Goal: Ask a question

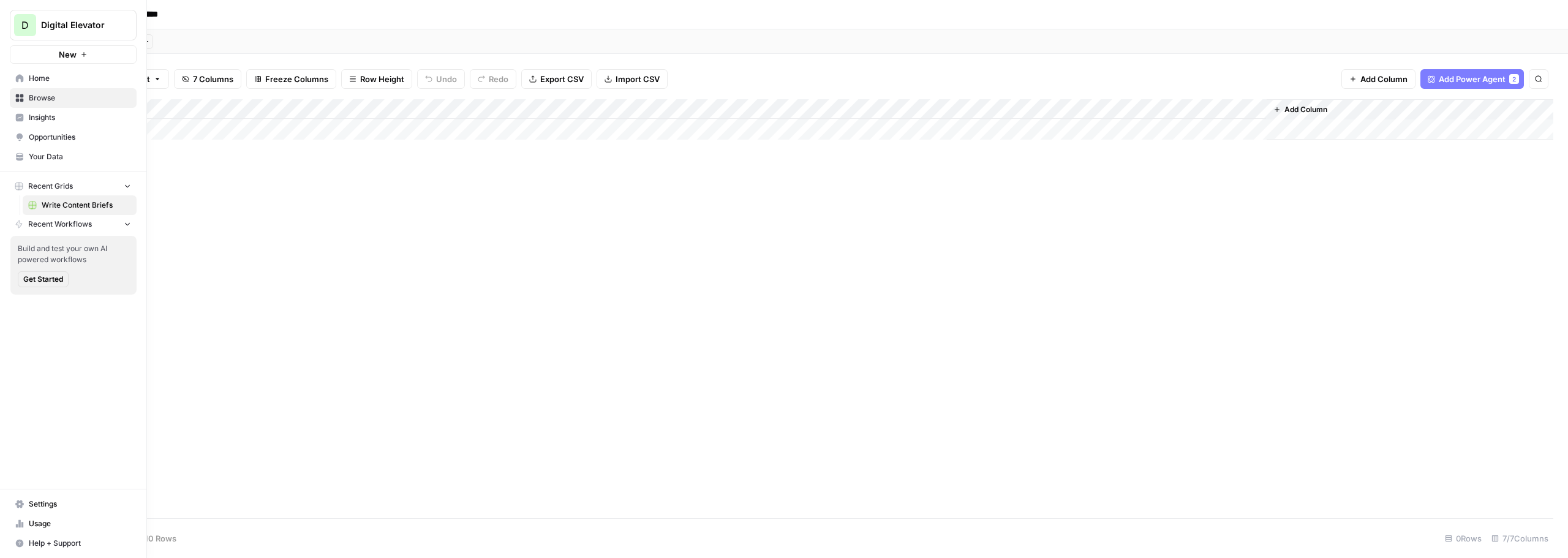
click at [35, 502] on span "Settings" at bounding box center [80, 505] width 102 height 11
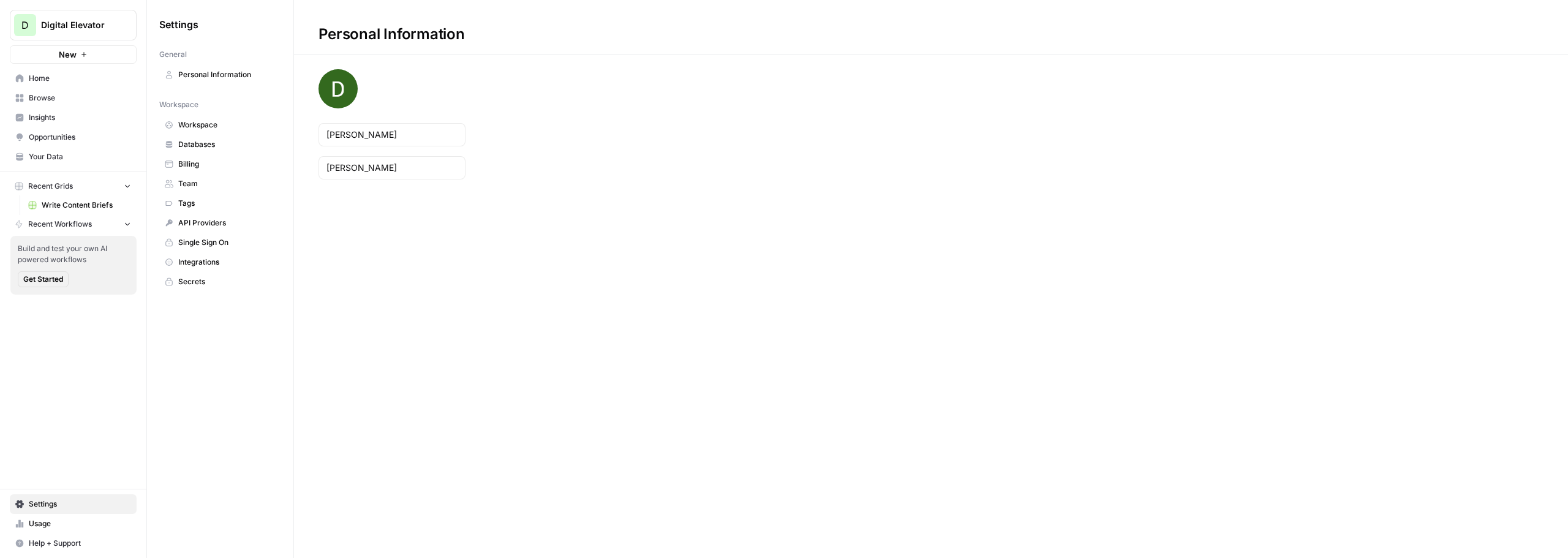
click at [185, 188] on span "Team" at bounding box center [227, 184] width 97 height 11
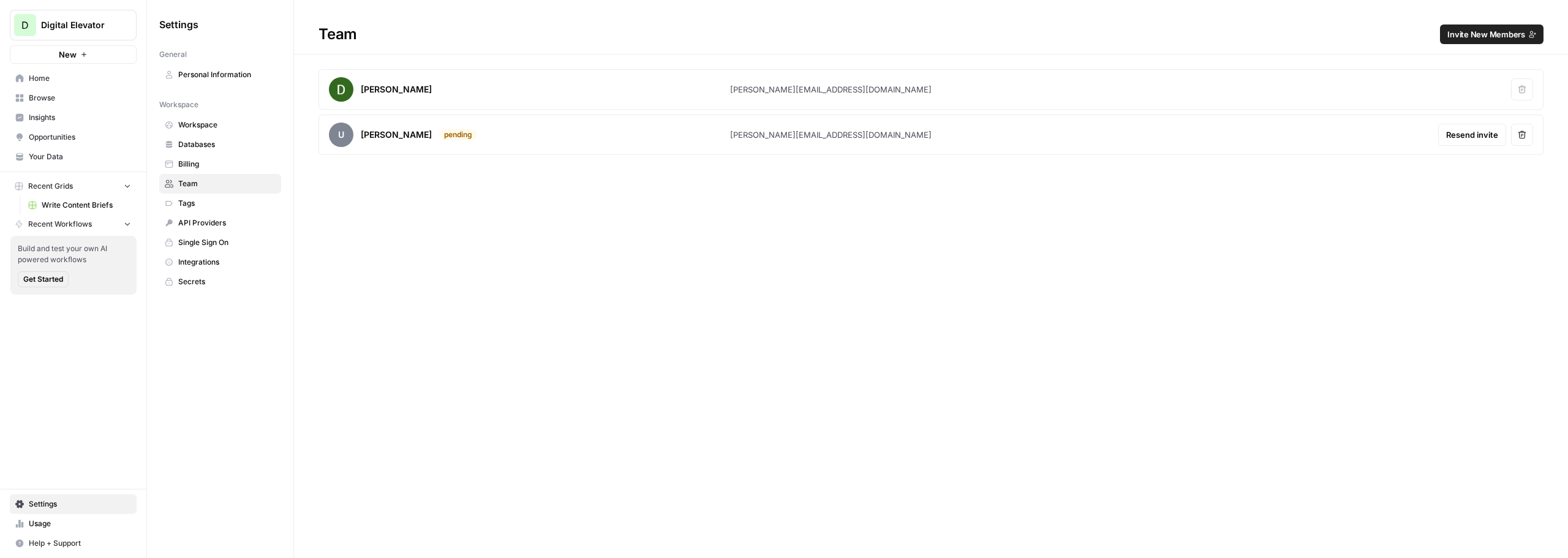
click at [207, 119] on span "Workspace" at bounding box center [227, 125] width 97 height 11
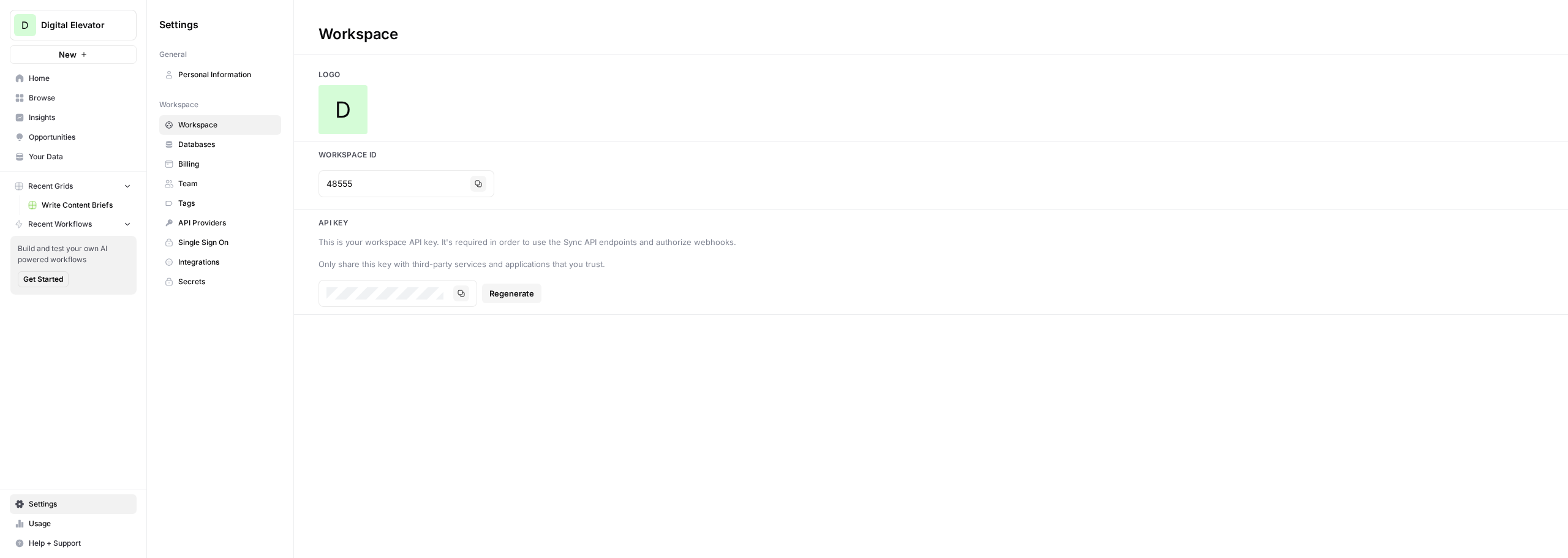
click at [207, 180] on span "Team" at bounding box center [227, 184] width 97 height 11
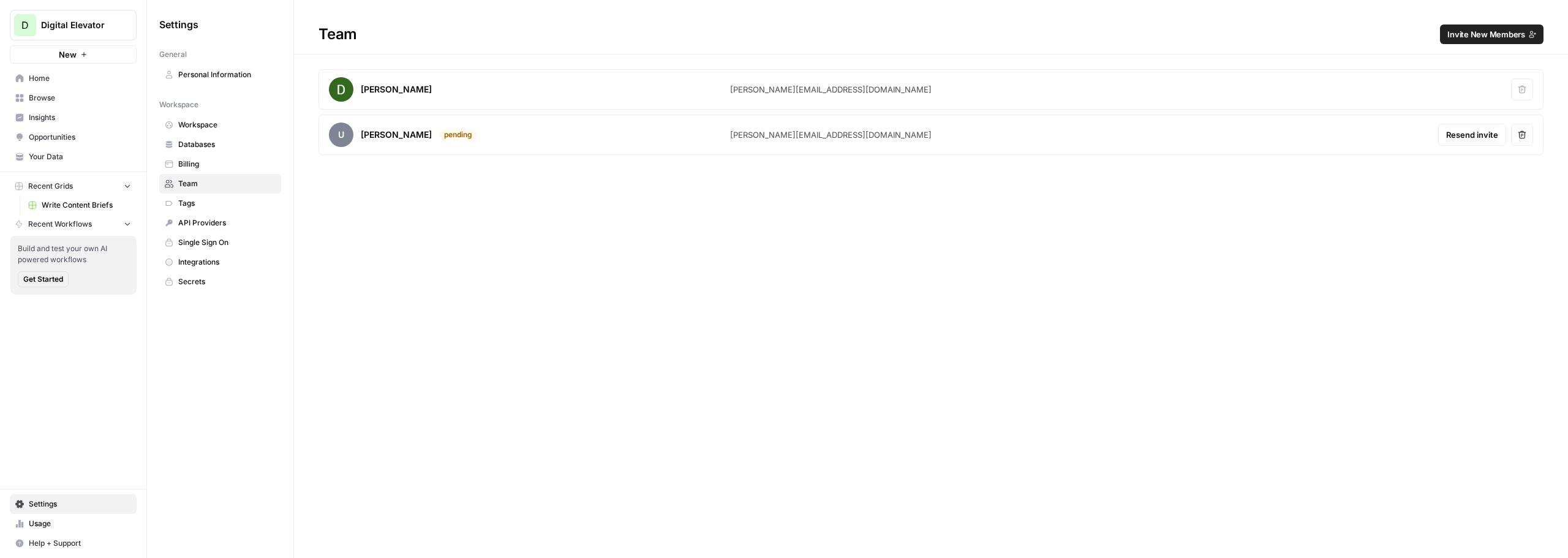
click at [376, 137] on div "[PERSON_NAME]" at bounding box center [396, 135] width 71 height 13
click at [905, 229] on div "Team Invite New Members [PERSON_NAME] [PERSON_NAME][EMAIL_ADDRESS][DOMAIN_NAME]…" at bounding box center [931, 279] width 1274 height 558
click at [49, 545] on span "Help + Support" at bounding box center [80, 544] width 102 height 11
click at [181, 538] on span "Chat & Support" at bounding box center [204, 538] width 82 height 11
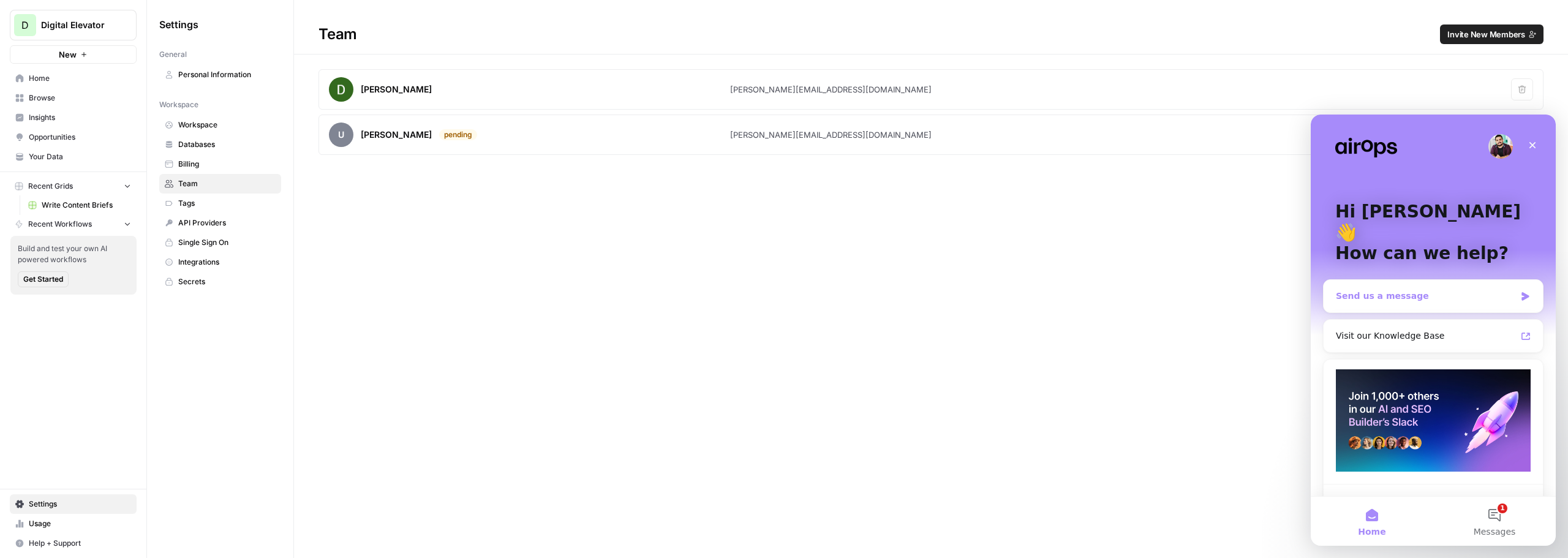
click at [1389, 290] on div "Send us a message" at bounding box center [1426, 296] width 179 height 13
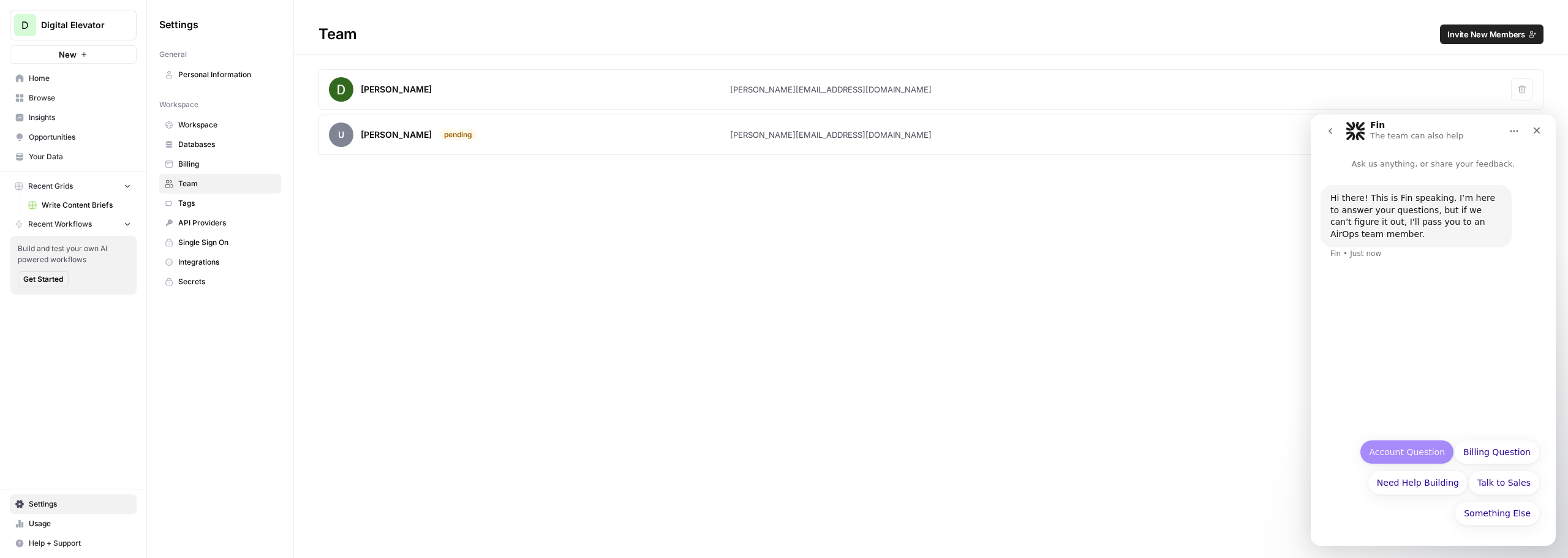
click at [1394, 452] on button "Account Question" at bounding box center [1407, 452] width 94 height 24
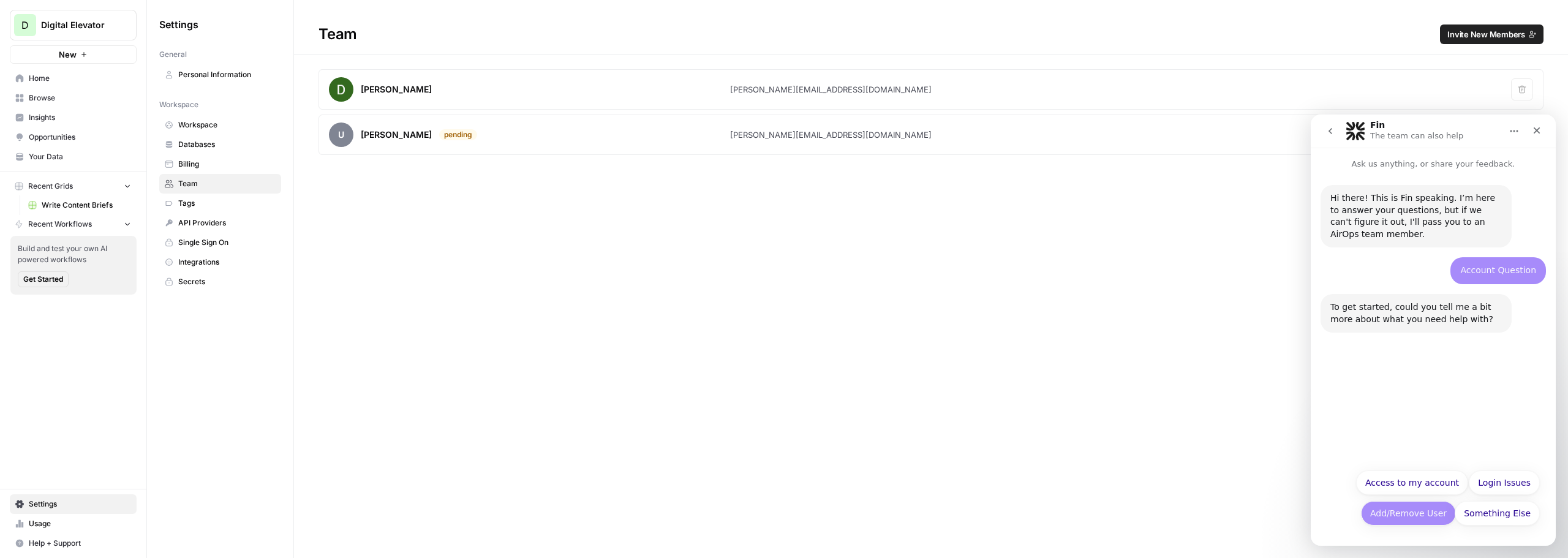
click at [1423, 516] on button "Add/Remove User" at bounding box center [1409, 513] width 95 height 24
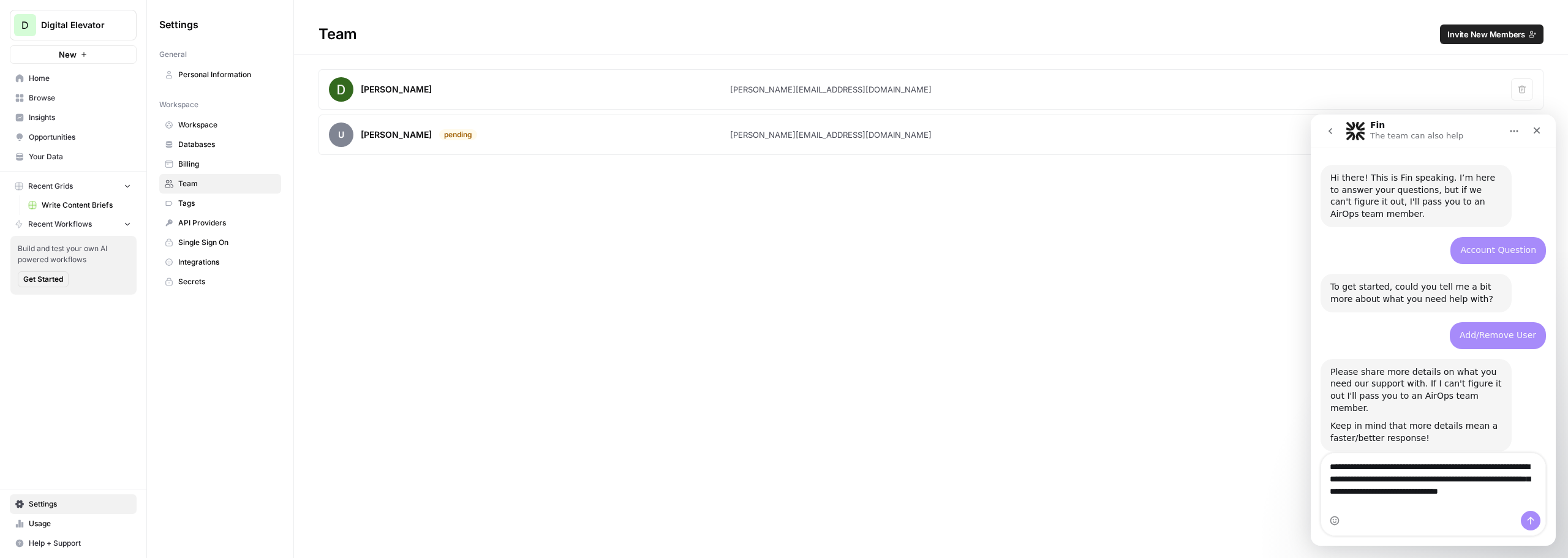
scroll to position [32, 0]
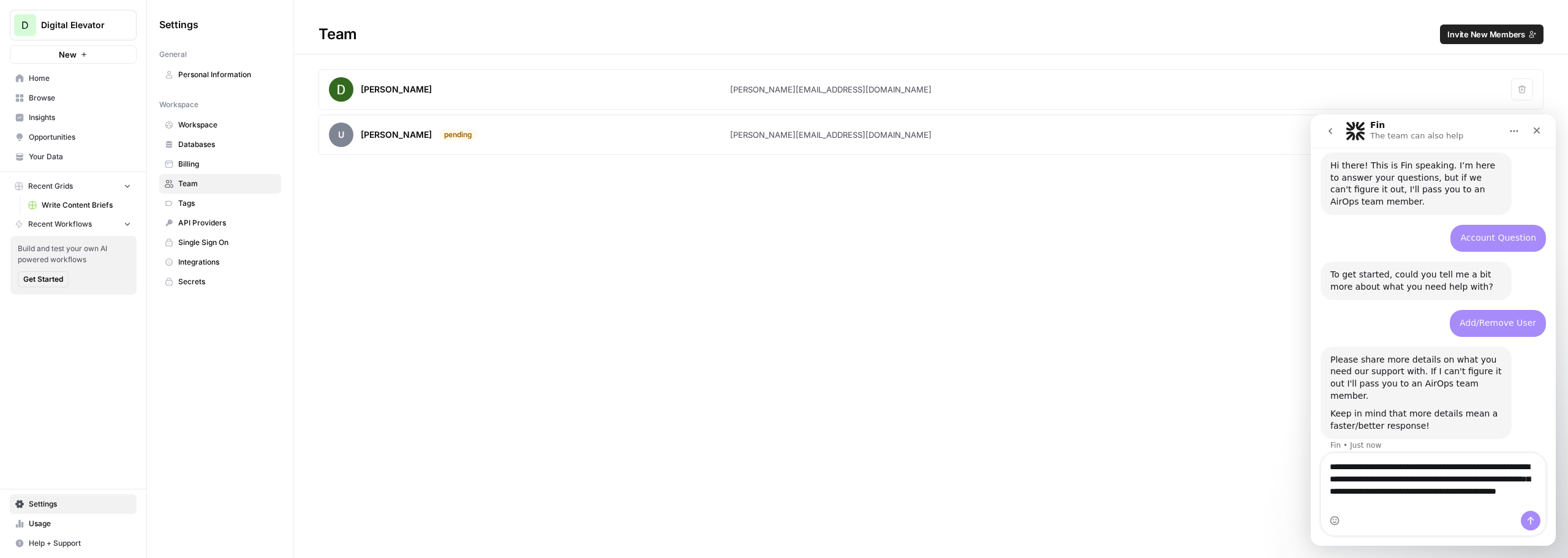
type textarea "**********"
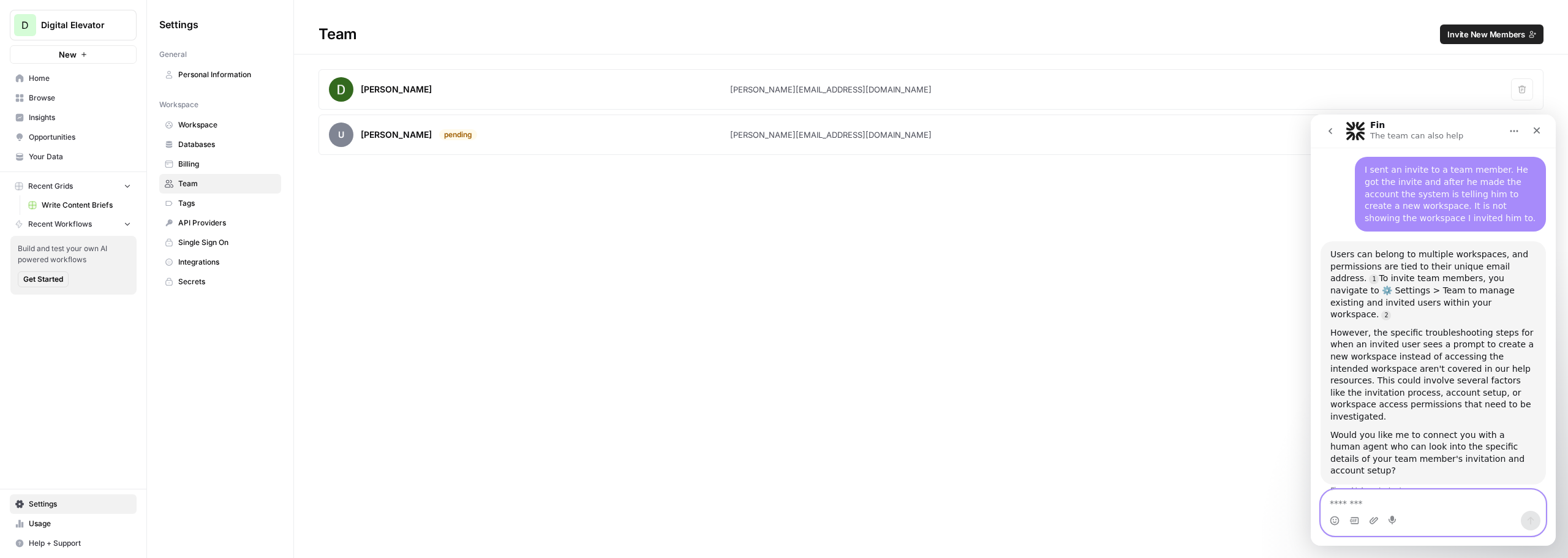
scroll to position [325, 0]
click at [1406, 494] on textarea "Message…" at bounding box center [1433, 501] width 224 height 21
type textarea "***"
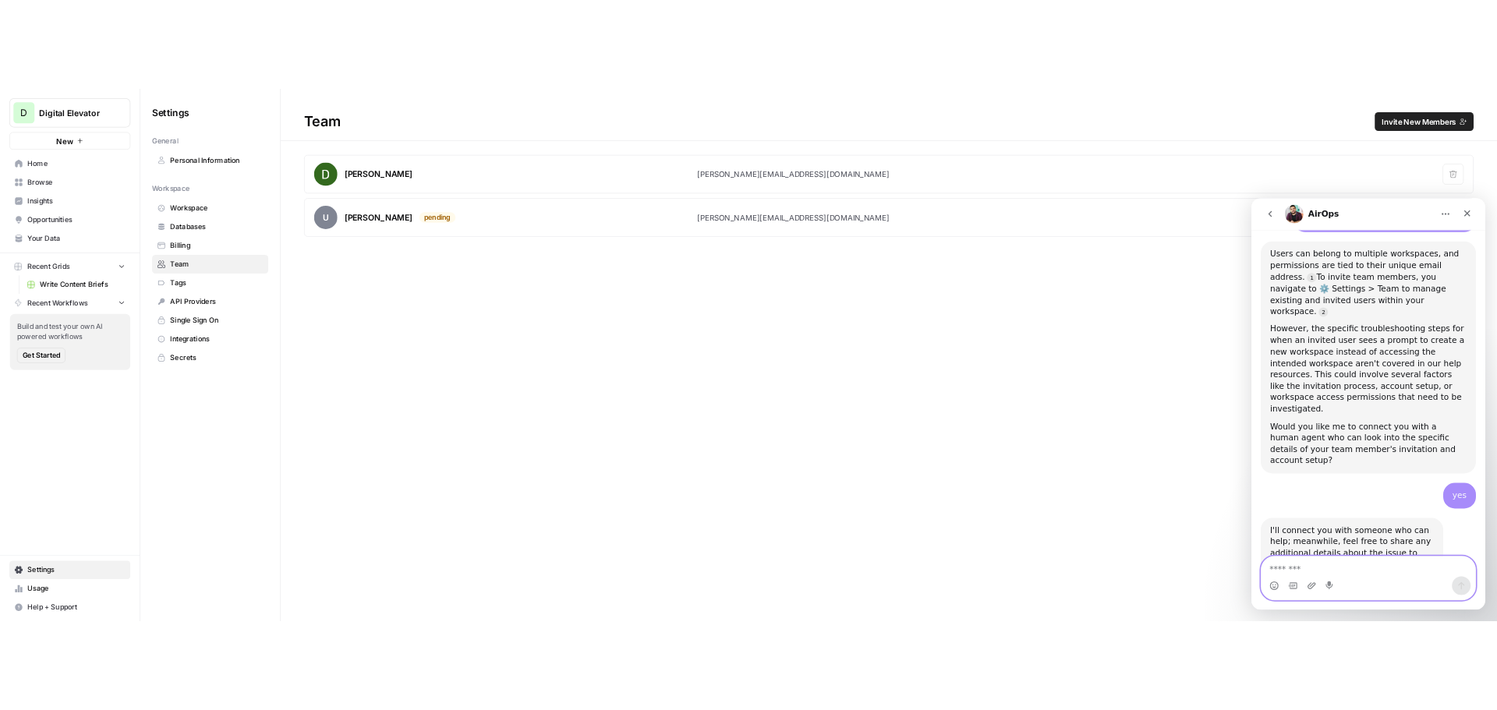
scroll to position [561, 0]
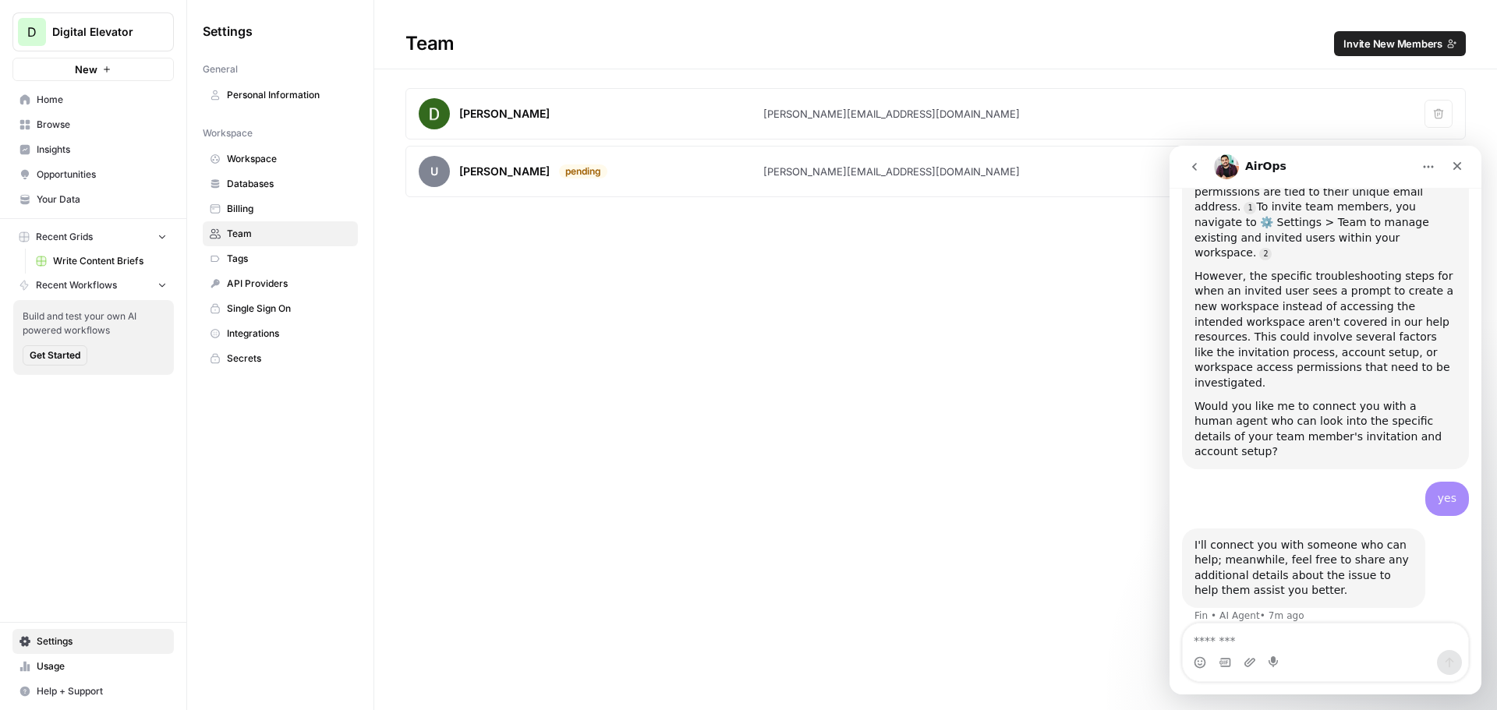
click at [1302, 538] on div "I'll connect you with someone who can help; meanwhile, feel free to share any a…" at bounding box center [1304, 568] width 218 height 61
click at [1259, 637] on textarea "Message…" at bounding box center [1325, 637] width 285 height 27
type textarea "**********"
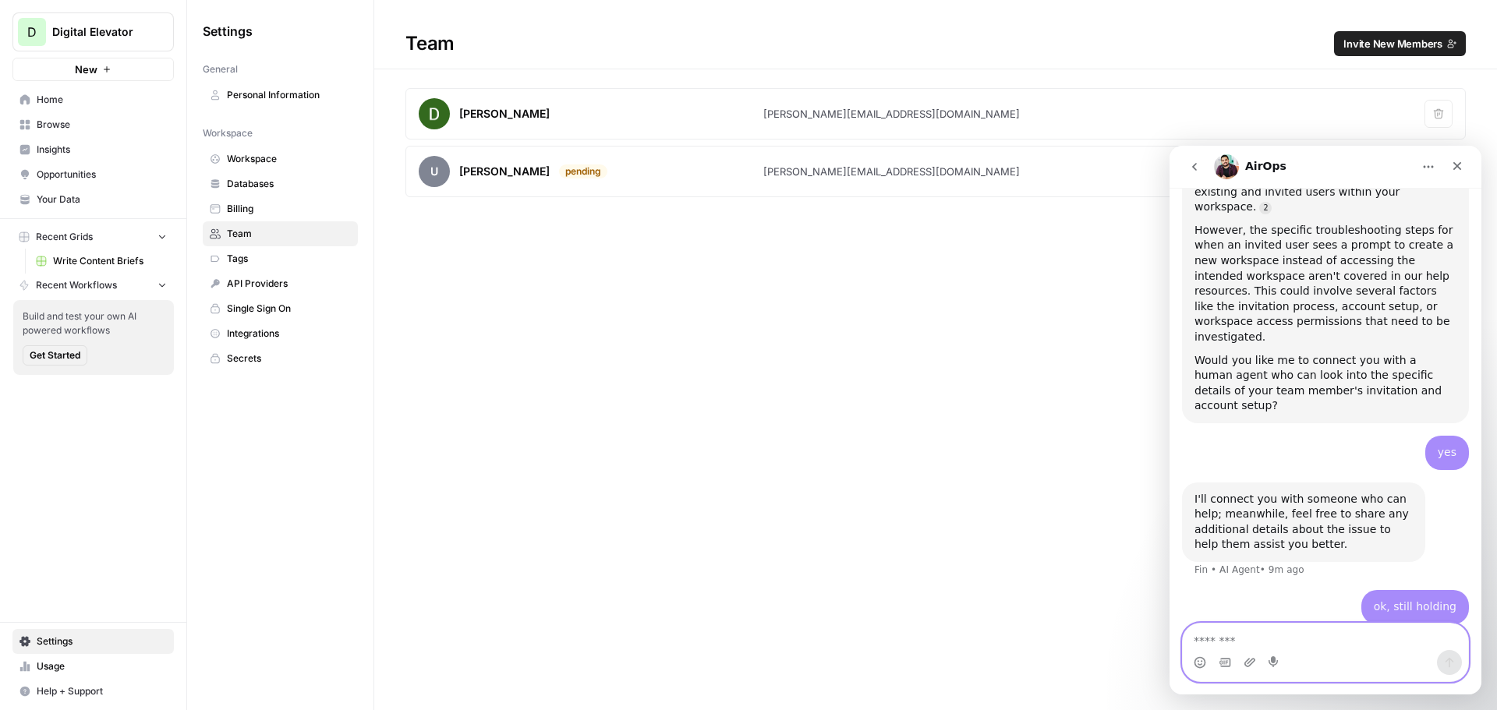
scroll to position [723, 0]
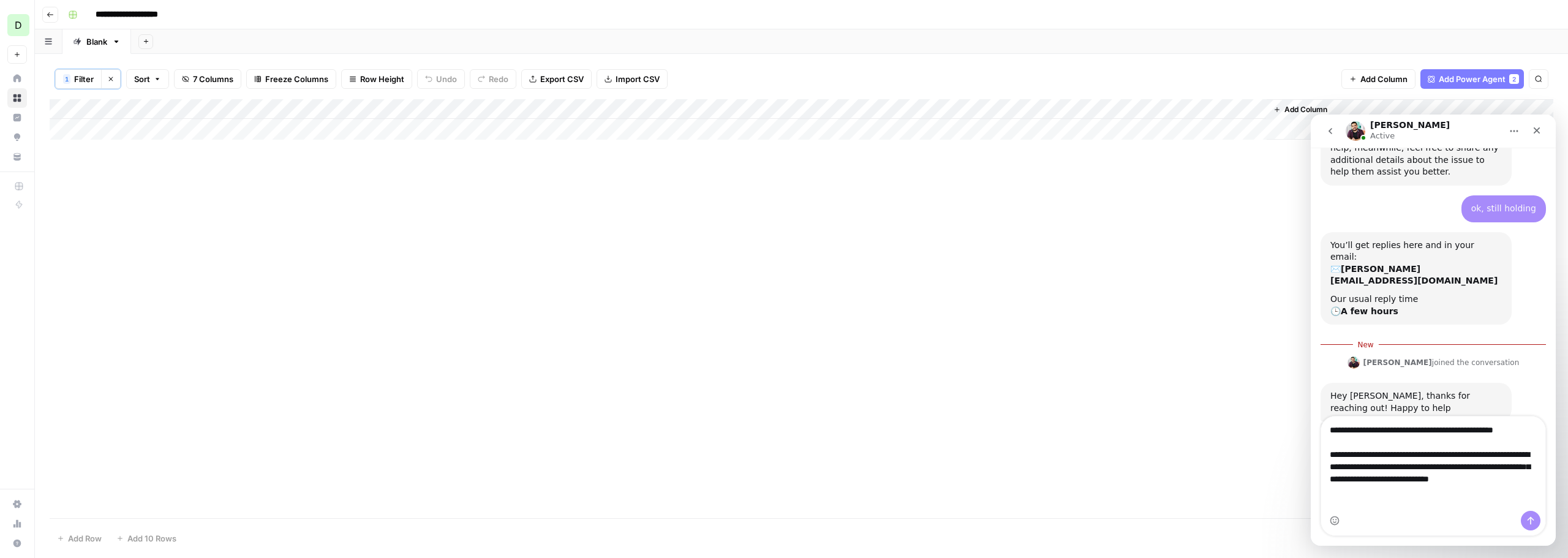
scroll to position [743, 0]
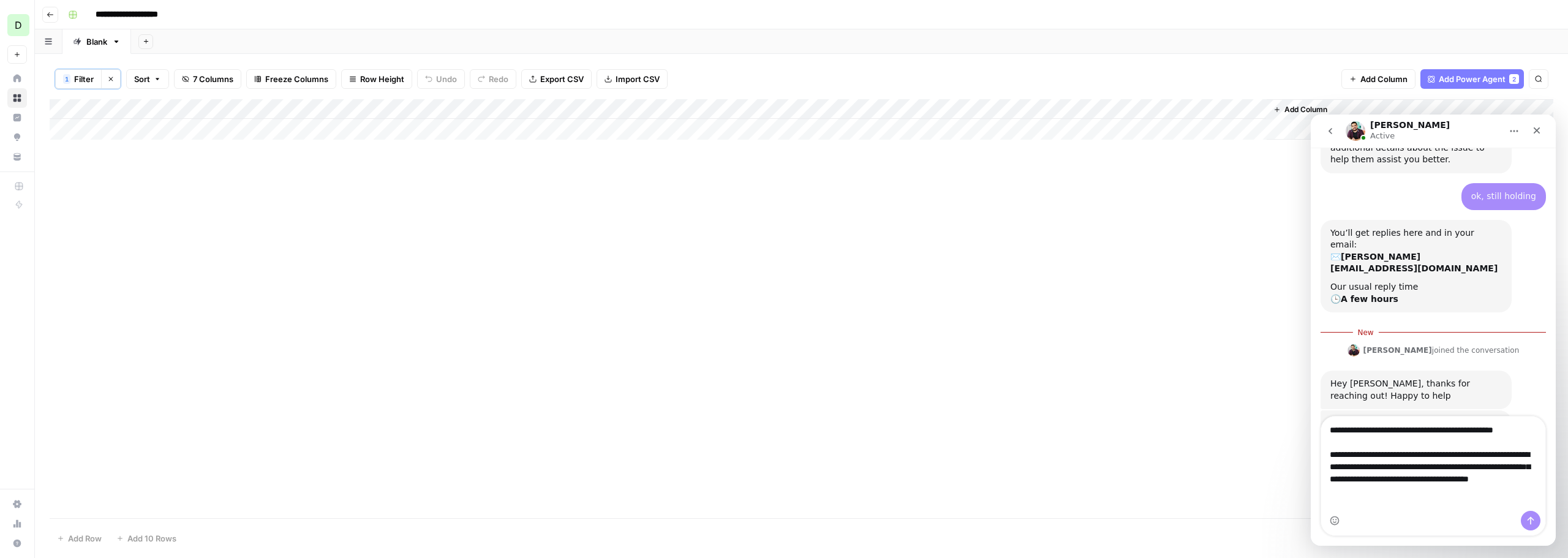
type textarea "**********"
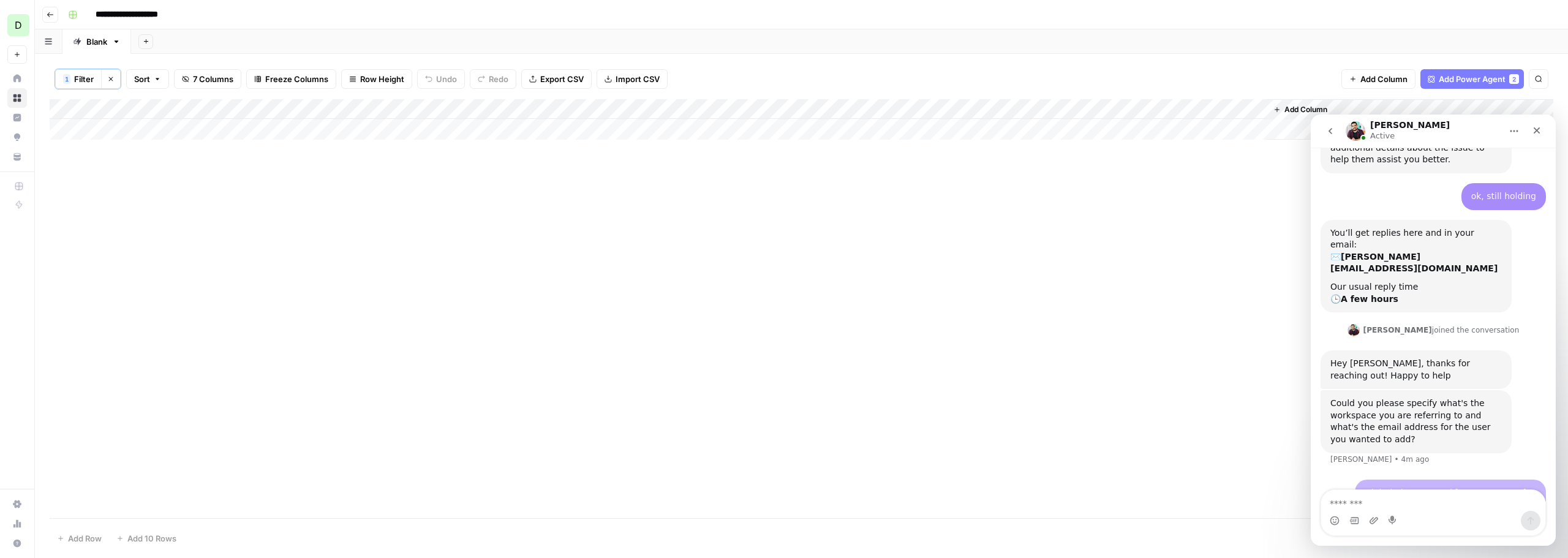
scroll to position [765, 0]
